Goal: Find specific page/section: Find specific page/section

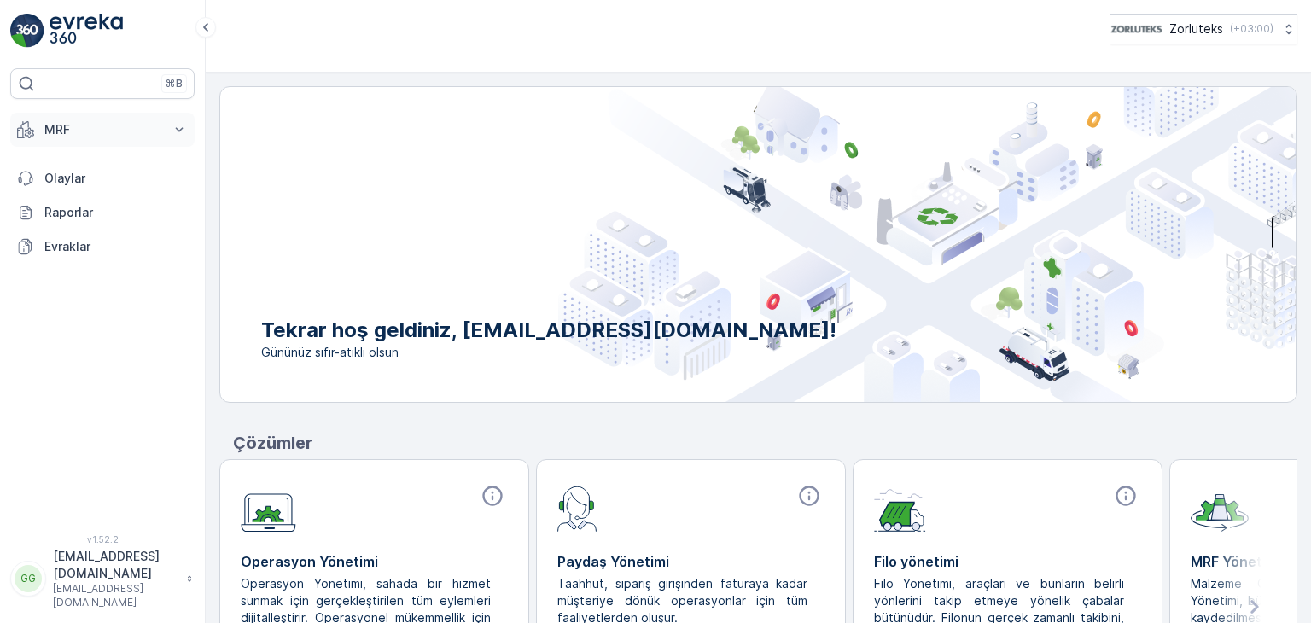
click at [69, 124] on p "MRF" at bounding box center [102, 129] width 116 height 17
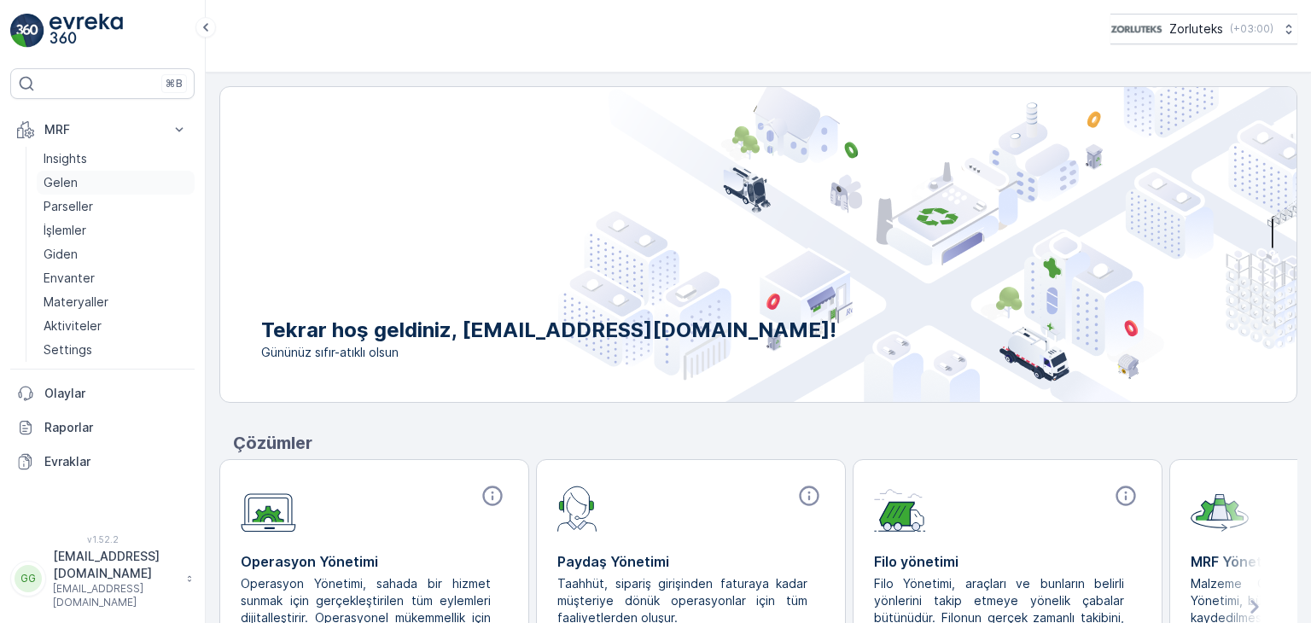
click at [58, 183] on p "Gelen" at bounding box center [61, 182] width 34 height 17
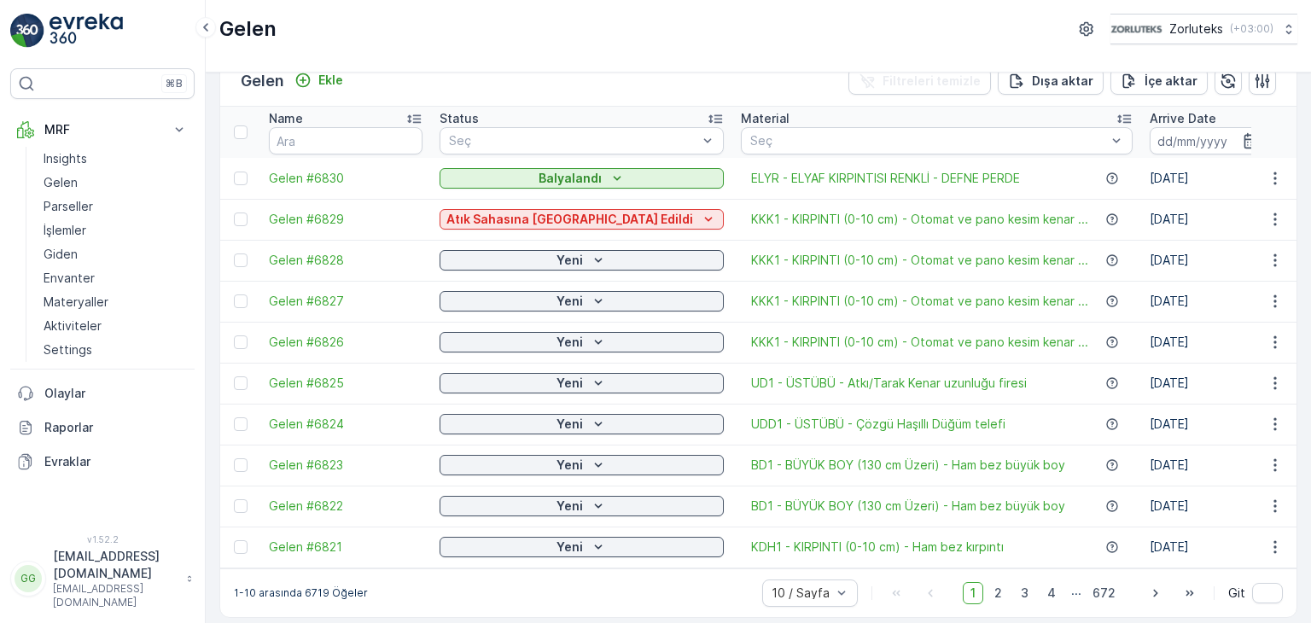
scroll to position [47, 0]
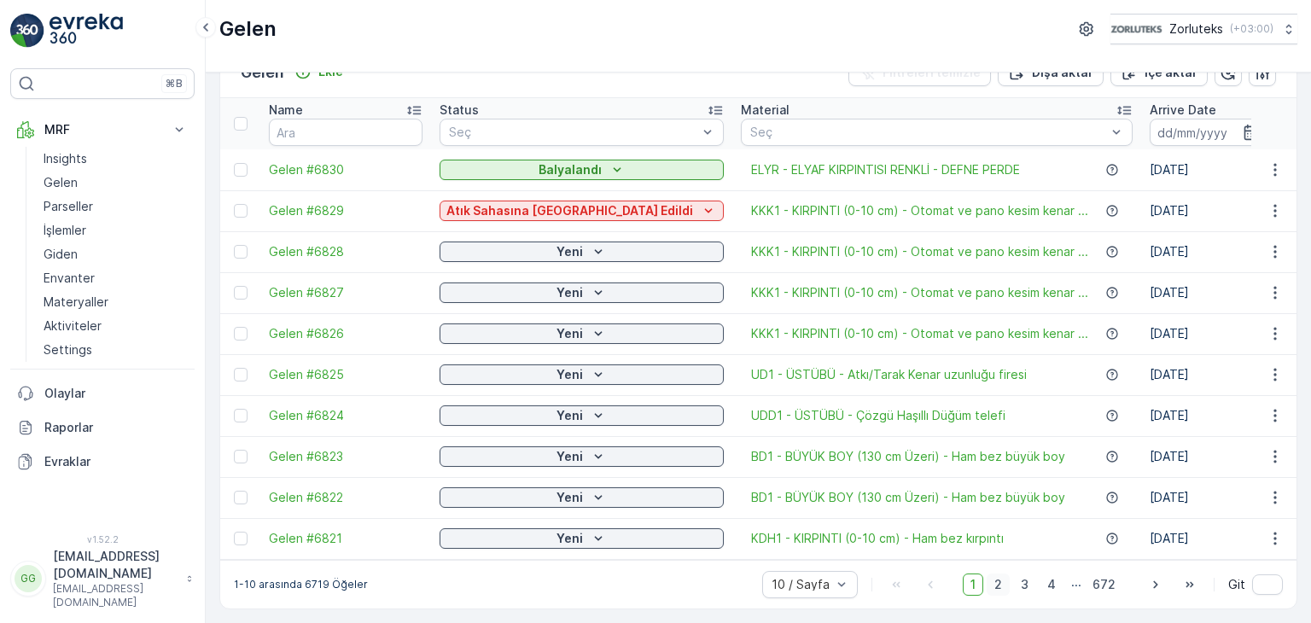
click at [993, 589] on span "2" at bounding box center [998, 585] width 23 height 22
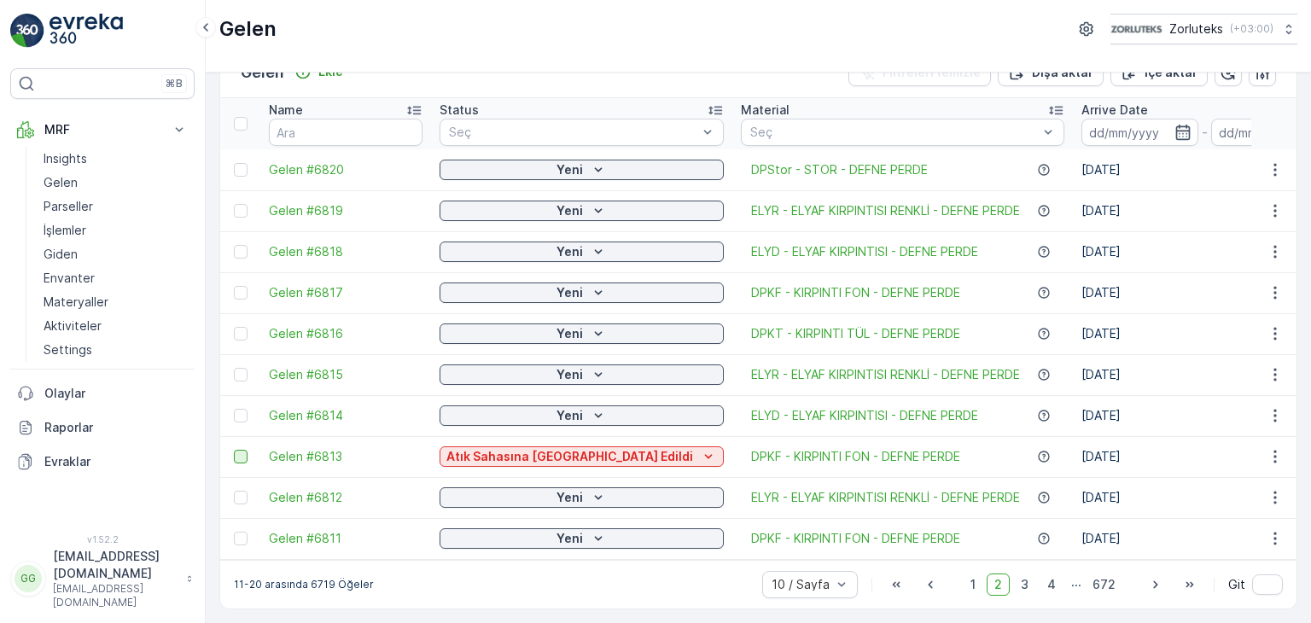
click at [241, 453] on div at bounding box center [241, 457] width 14 height 14
click at [234, 450] on input "checkbox" at bounding box center [234, 450] width 0 height 0
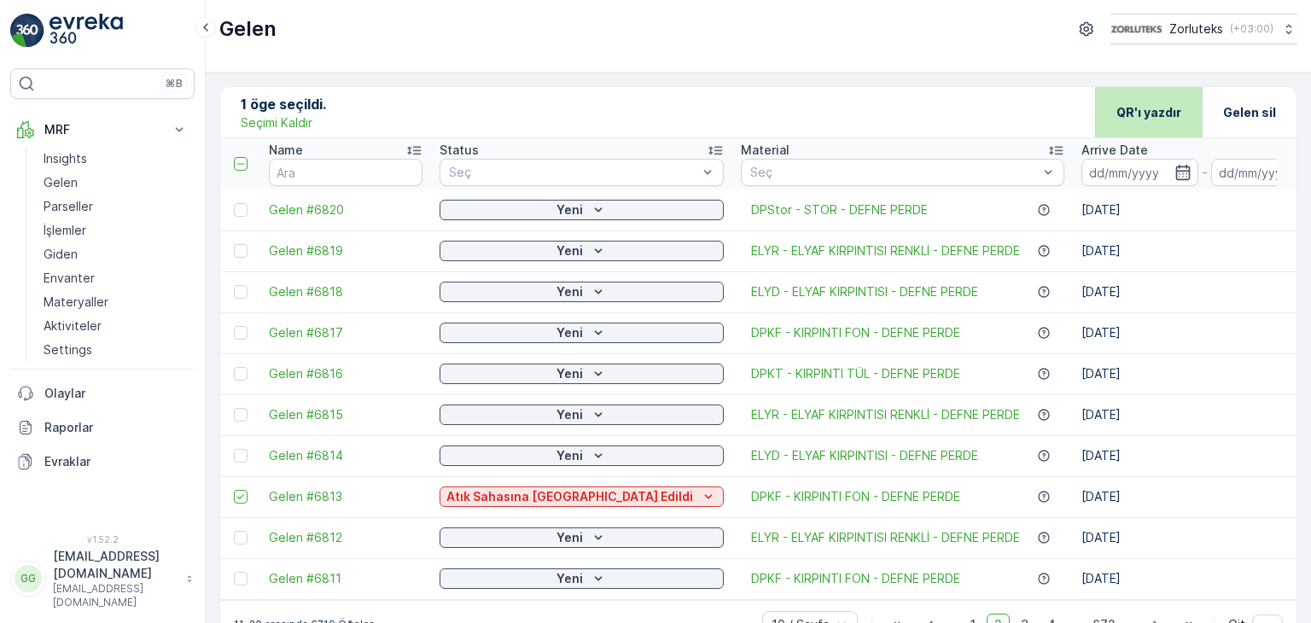
click at [1181, 120] on div "QR'ı yazdır" at bounding box center [1148, 112] width 107 height 50
